Goal: Information Seeking & Learning: Learn about a topic

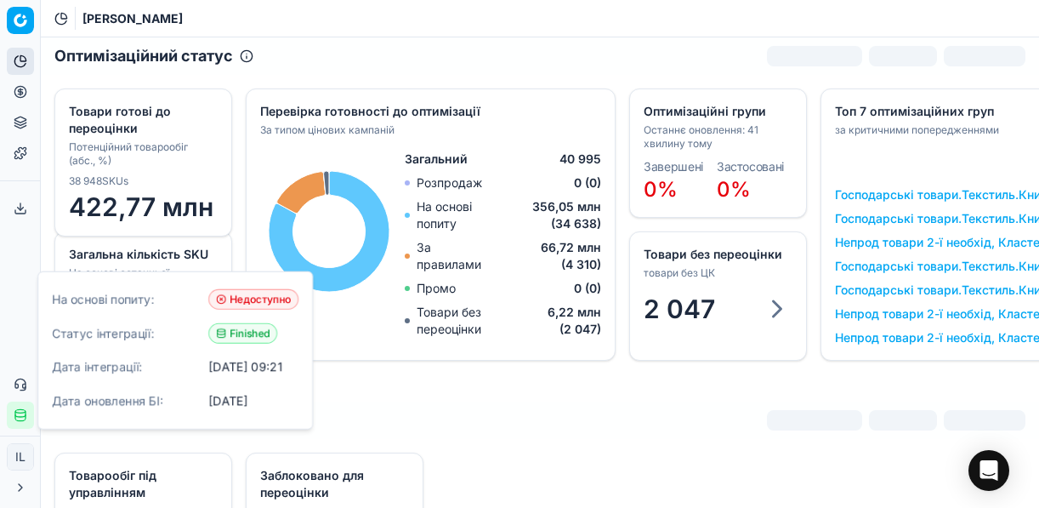
click at [21, 93] on icon at bounding box center [21, 92] width 14 height 14
click at [24, 91] on icon at bounding box center [21, 92] width 14 height 14
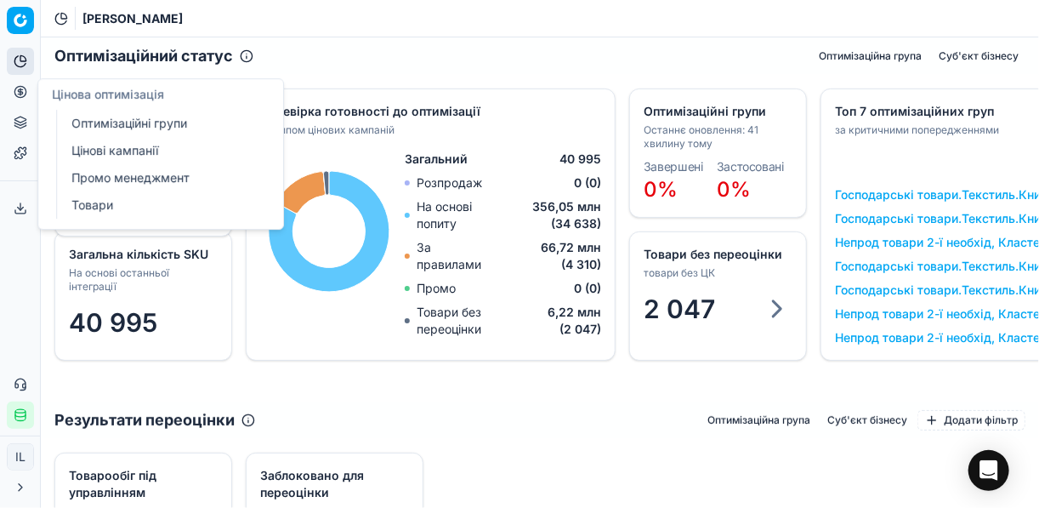
click at [159, 123] on link "Оптимізаційні групи" at bounding box center [164, 123] width 198 height 24
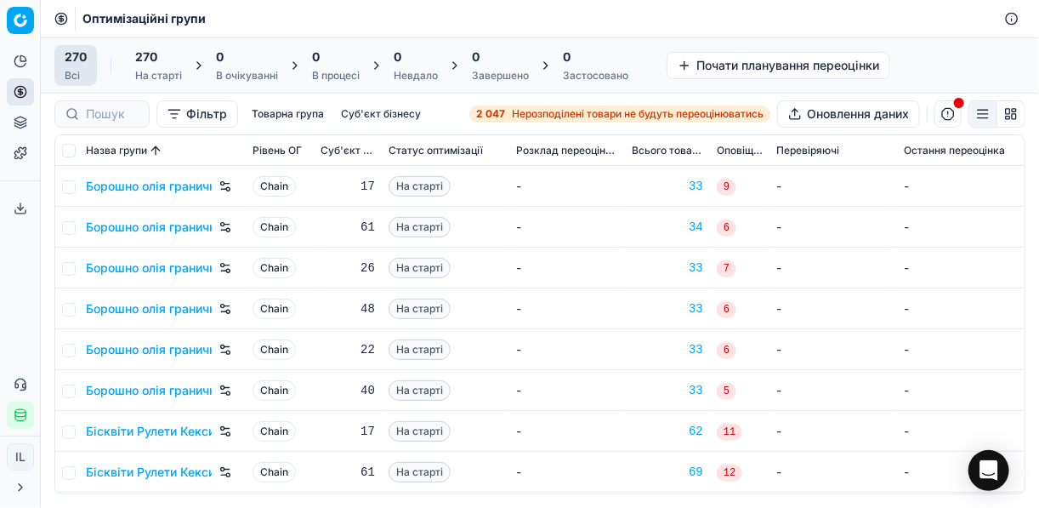
click at [496, 112] on strong "2 047" at bounding box center [490, 114] width 29 height 14
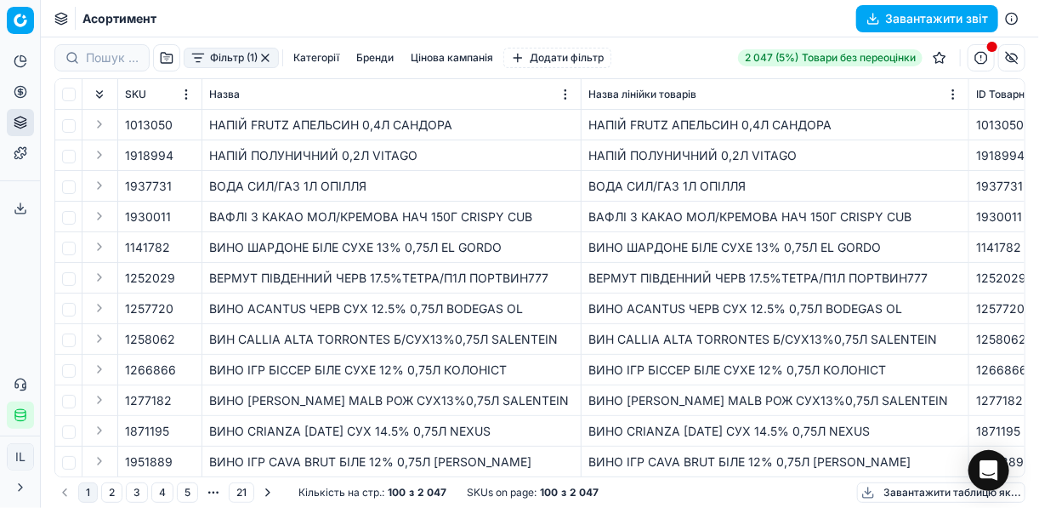
click at [195, 62] on button "Фільтр (1)" at bounding box center [231, 58] width 95 height 20
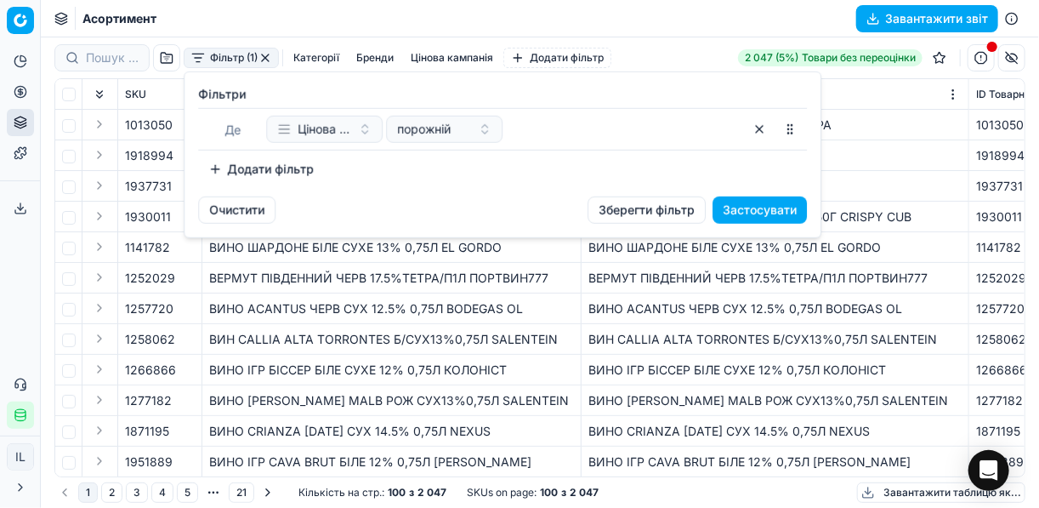
click at [230, 170] on button "Додати фільтр" at bounding box center [261, 169] width 126 height 27
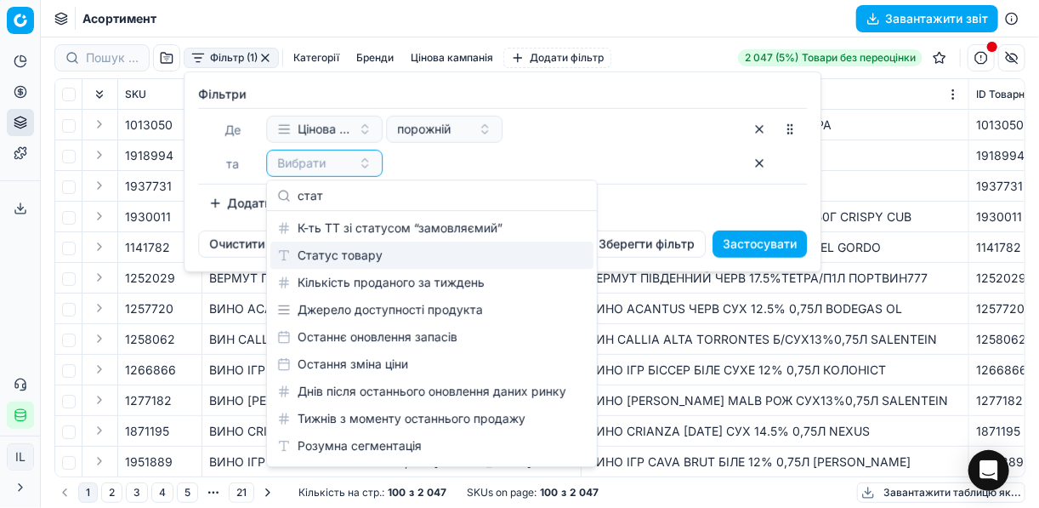
type input "стат"
click at [377, 251] on div "Статус товару" at bounding box center [431, 255] width 323 height 27
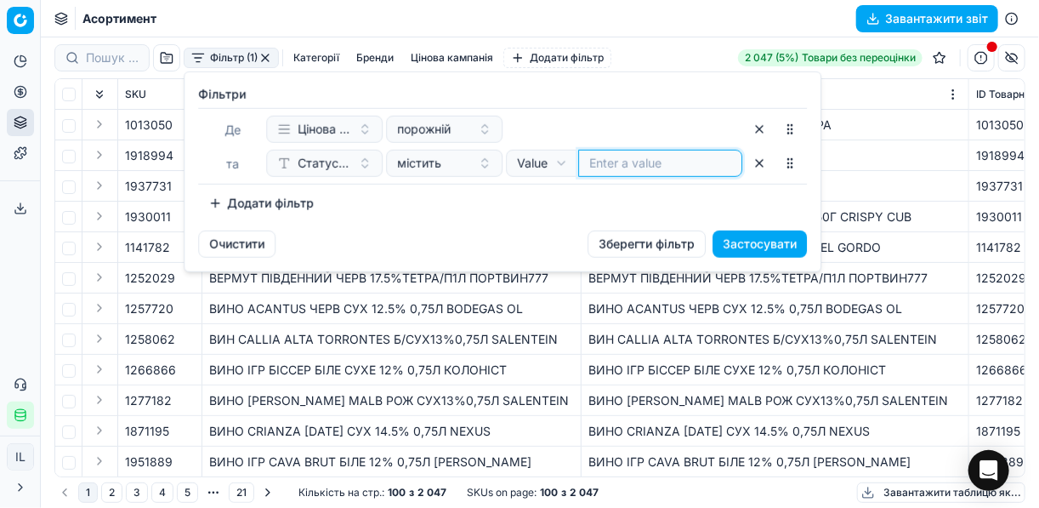
click at [611, 164] on input at bounding box center [660, 163] width 142 height 17
type input "1"
click at [210, 212] on button "Додати фільтр" at bounding box center [261, 203] width 126 height 27
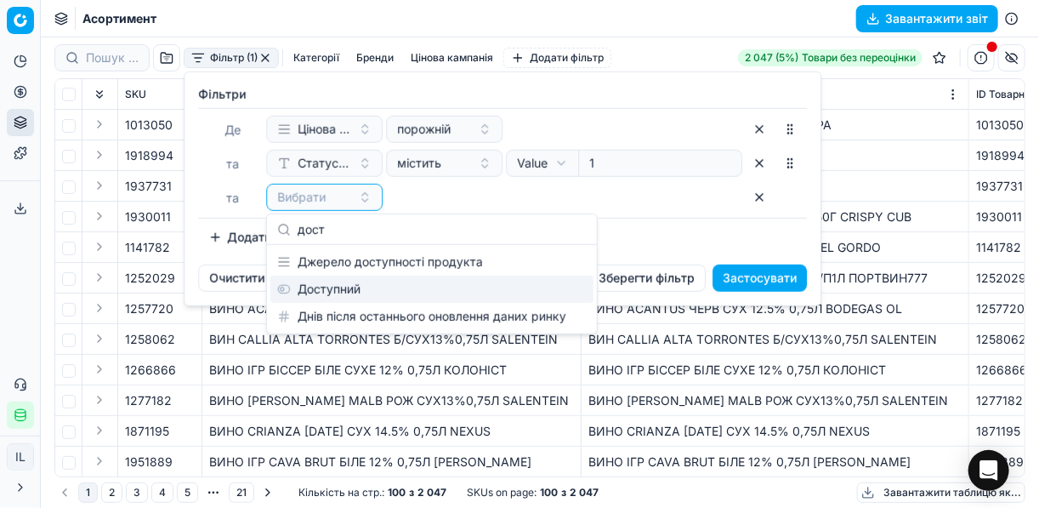
type input "дост"
click at [344, 286] on div "Доступний" at bounding box center [431, 289] width 323 height 27
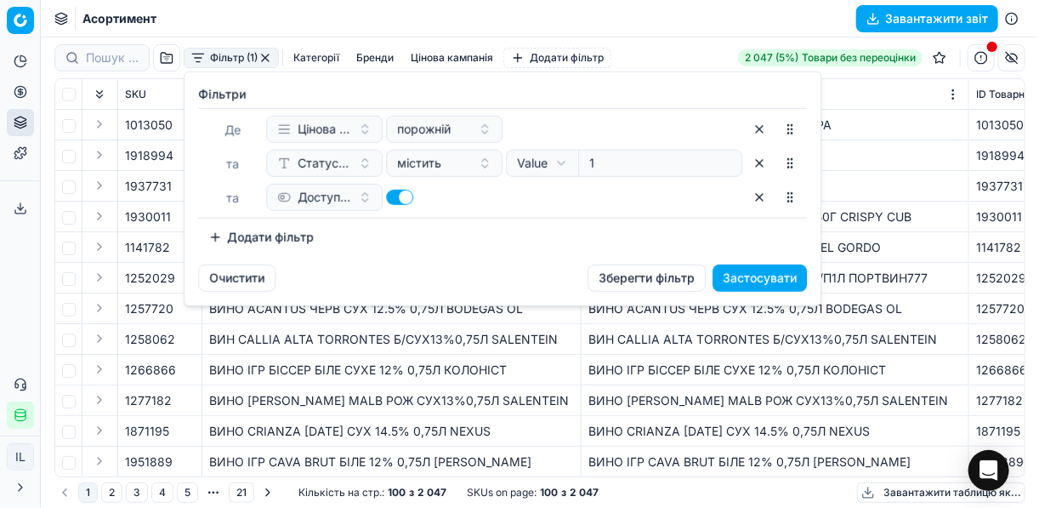
click at [249, 221] on div "Фiльтри [PERSON_NAME] кампанія порожній та Статус товару містить Value Field Va…" at bounding box center [502, 168] width 609 height 165
click at [265, 236] on button "Додати фільтр" at bounding box center [261, 237] width 126 height 27
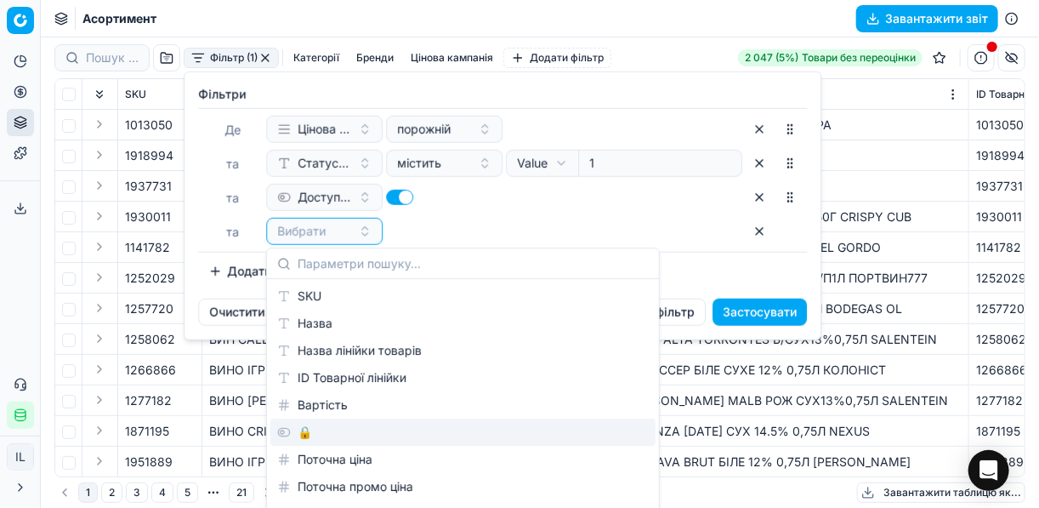
click at [302, 433] on div "🔒" at bounding box center [462, 431] width 385 height 27
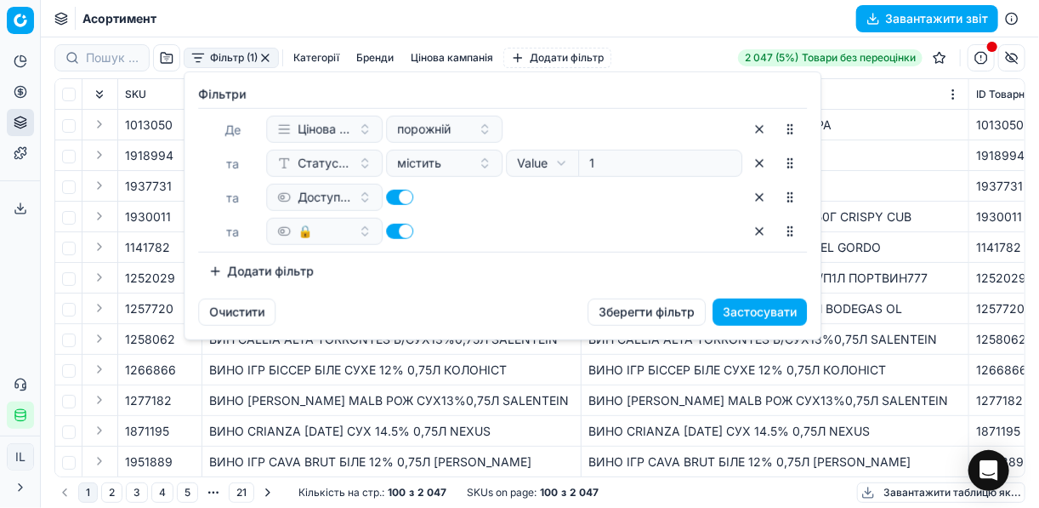
click at [397, 228] on button "button" at bounding box center [399, 231] width 27 height 15
checkbox input "false"
click at [752, 312] on button "Застосувати" at bounding box center [760, 312] width 94 height 27
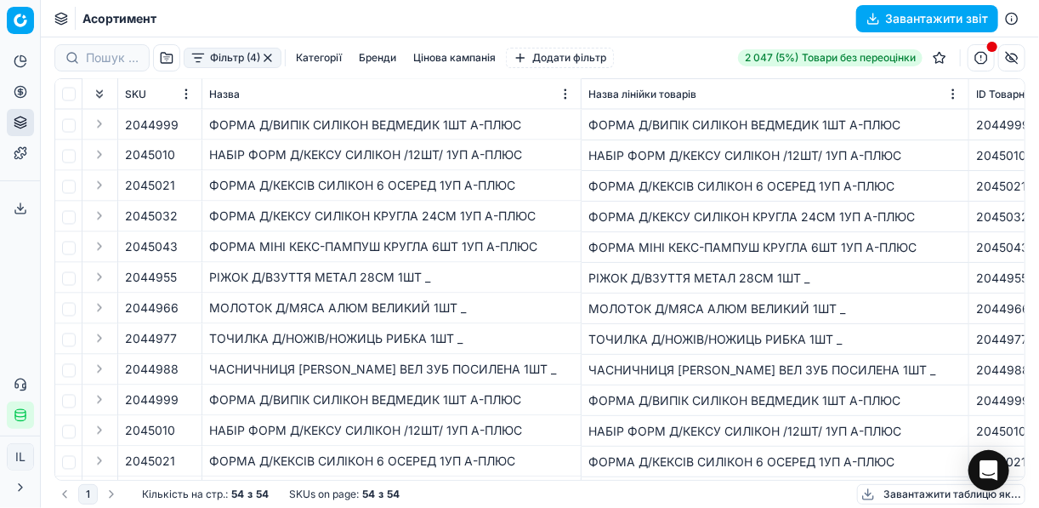
scroll to position [1293, 0]
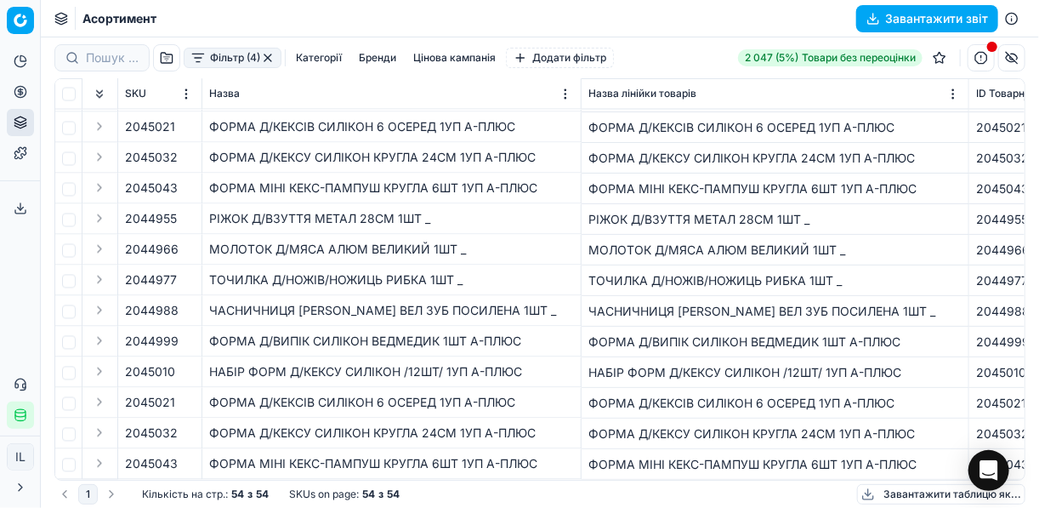
click at [267, 60] on button "button" at bounding box center [268, 58] width 14 height 14
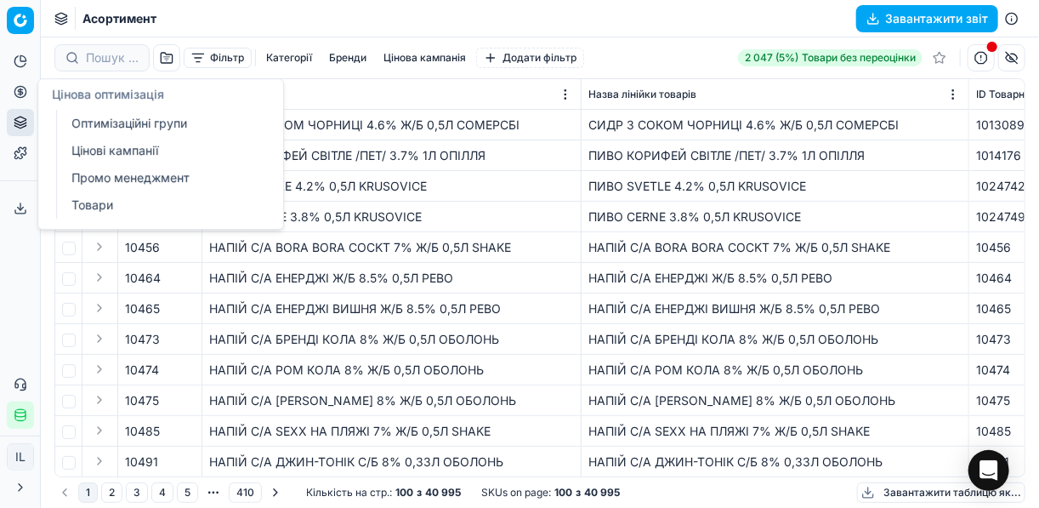
click at [20, 90] on icon at bounding box center [20, 91] width 0 height 7
click at [107, 122] on link "Оптимізаційні групи" at bounding box center [164, 123] width 198 height 24
